Goal: Navigation & Orientation: Find specific page/section

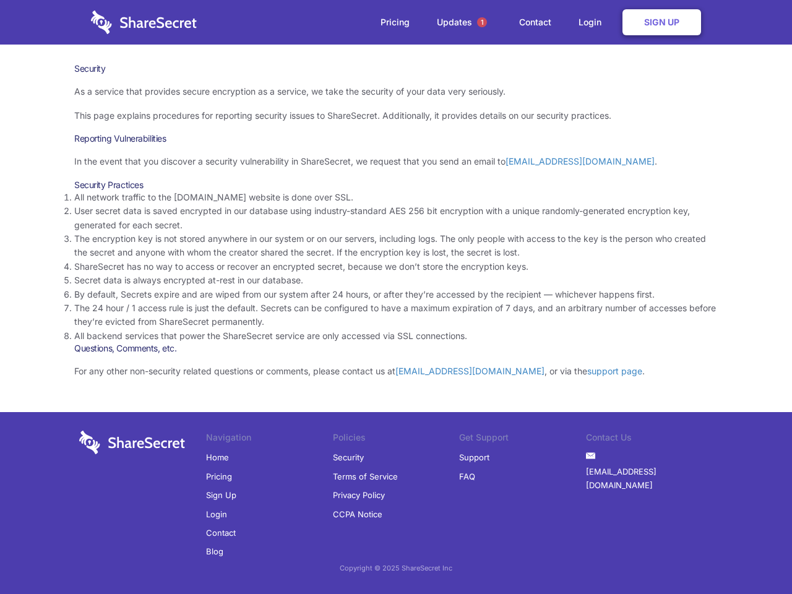
click at [396, 297] on li "By default, Secrets expire and are wiped from our system after 24 hours, or aft…" at bounding box center [396, 295] width 644 height 14
click at [482, 22] on span "1" at bounding box center [482, 22] width 10 height 10
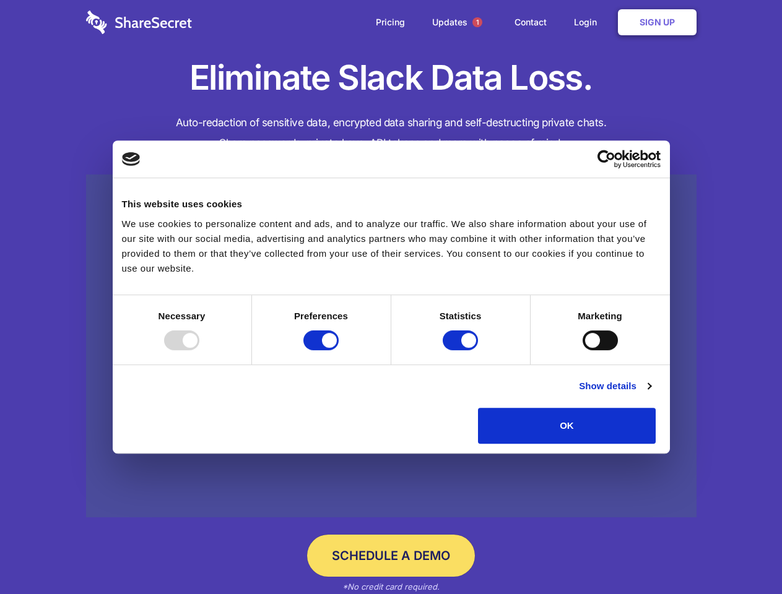
click at [199, 350] on div at bounding box center [181, 341] width 35 height 20
click at [339, 350] on input "Preferences" at bounding box center [320, 341] width 35 height 20
checkbox input "false"
click at [462, 350] on input "Statistics" at bounding box center [460, 341] width 35 height 20
checkbox input "false"
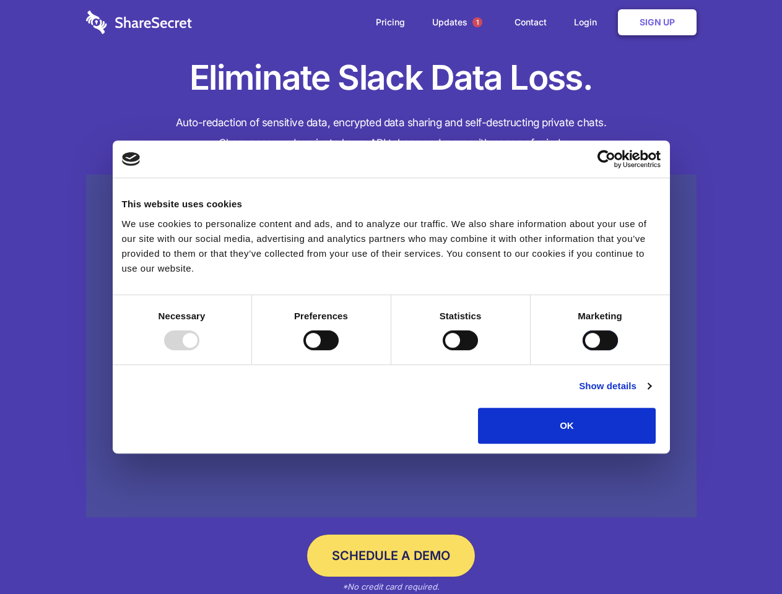
click at [583, 350] on input "Marketing" at bounding box center [600, 341] width 35 height 20
checkbox input "true"
click at [651, 394] on link "Show details" at bounding box center [615, 386] width 72 height 15
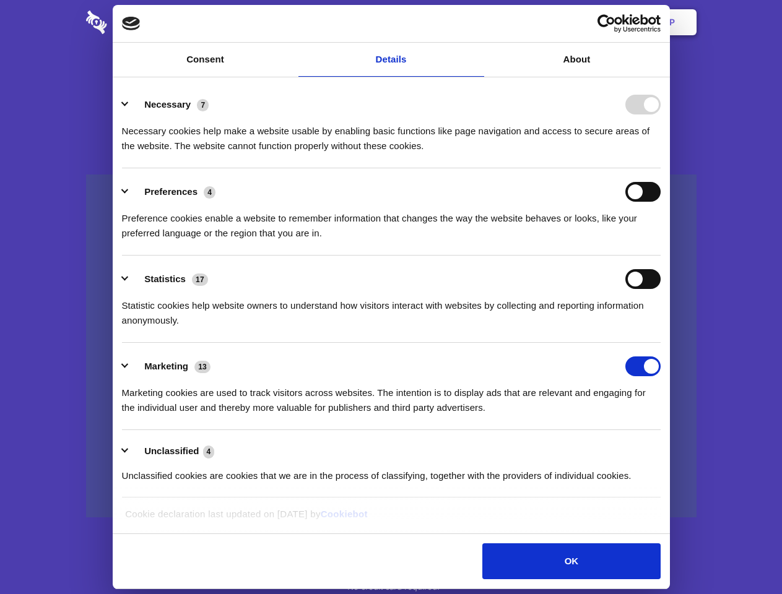
click at [661, 168] on li "Necessary 7 Necessary cookies help make a website usable by enabling basic func…" at bounding box center [391, 124] width 539 height 87
click at [477, 22] on span "1" at bounding box center [477, 22] width 10 height 10
